Goal: Task Accomplishment & Management: Use online tool/utility

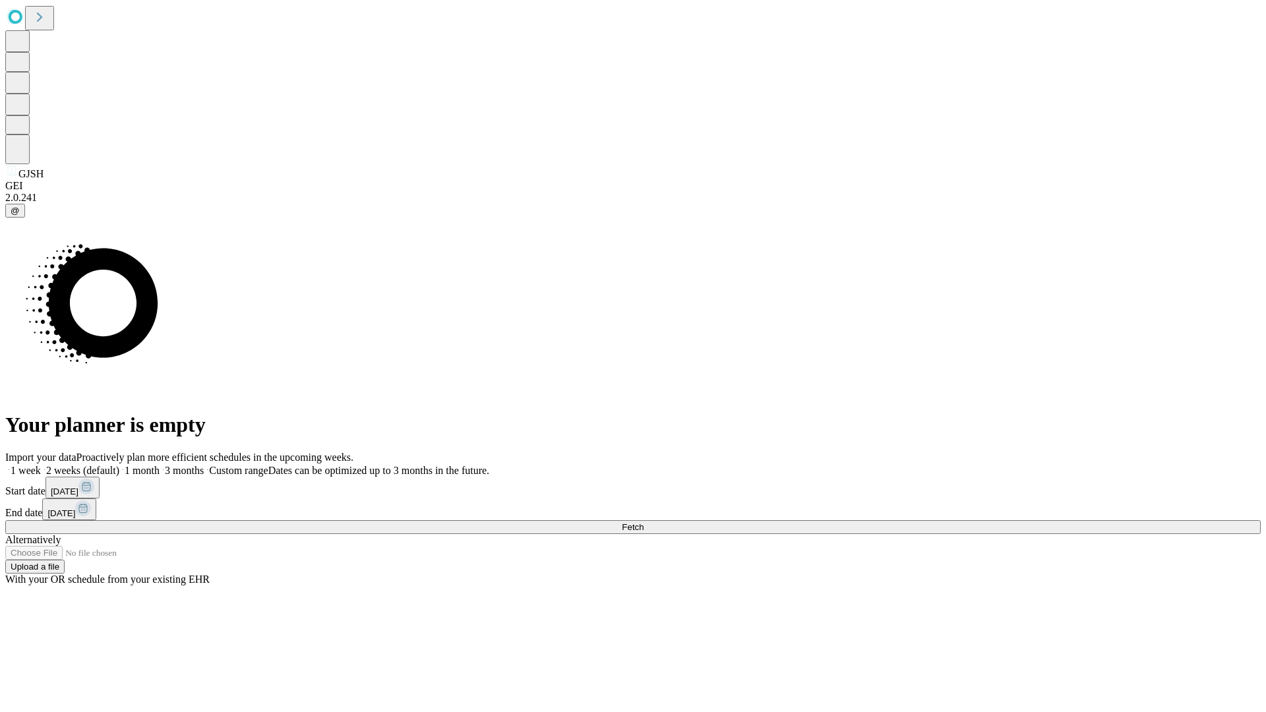
click at [644, 522] on span "Fetch" at bounding box center [633, 527] width 22 height 10
